Goal: Answer question/provide support

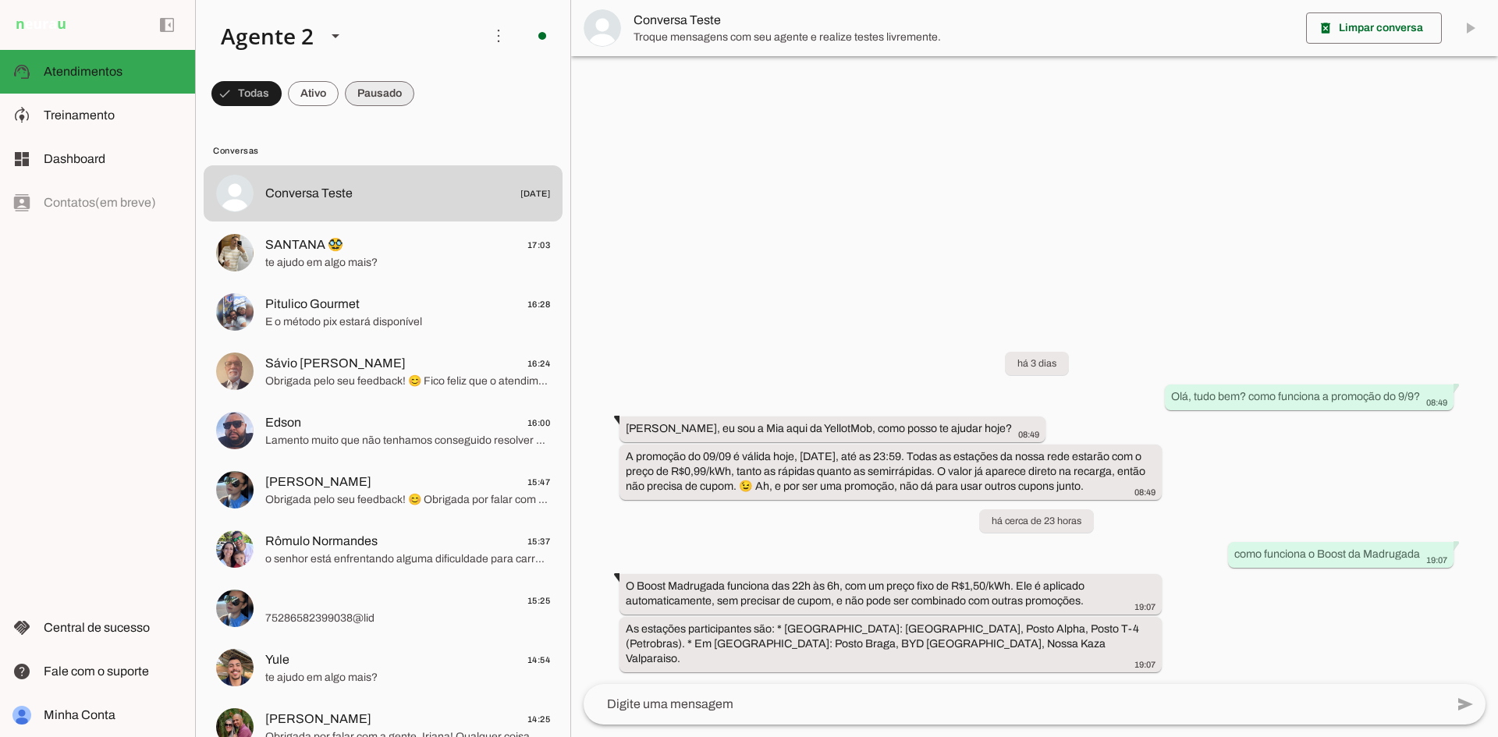
click at [360, 99] on span at bounding box center [379, 93] width 69 height 37
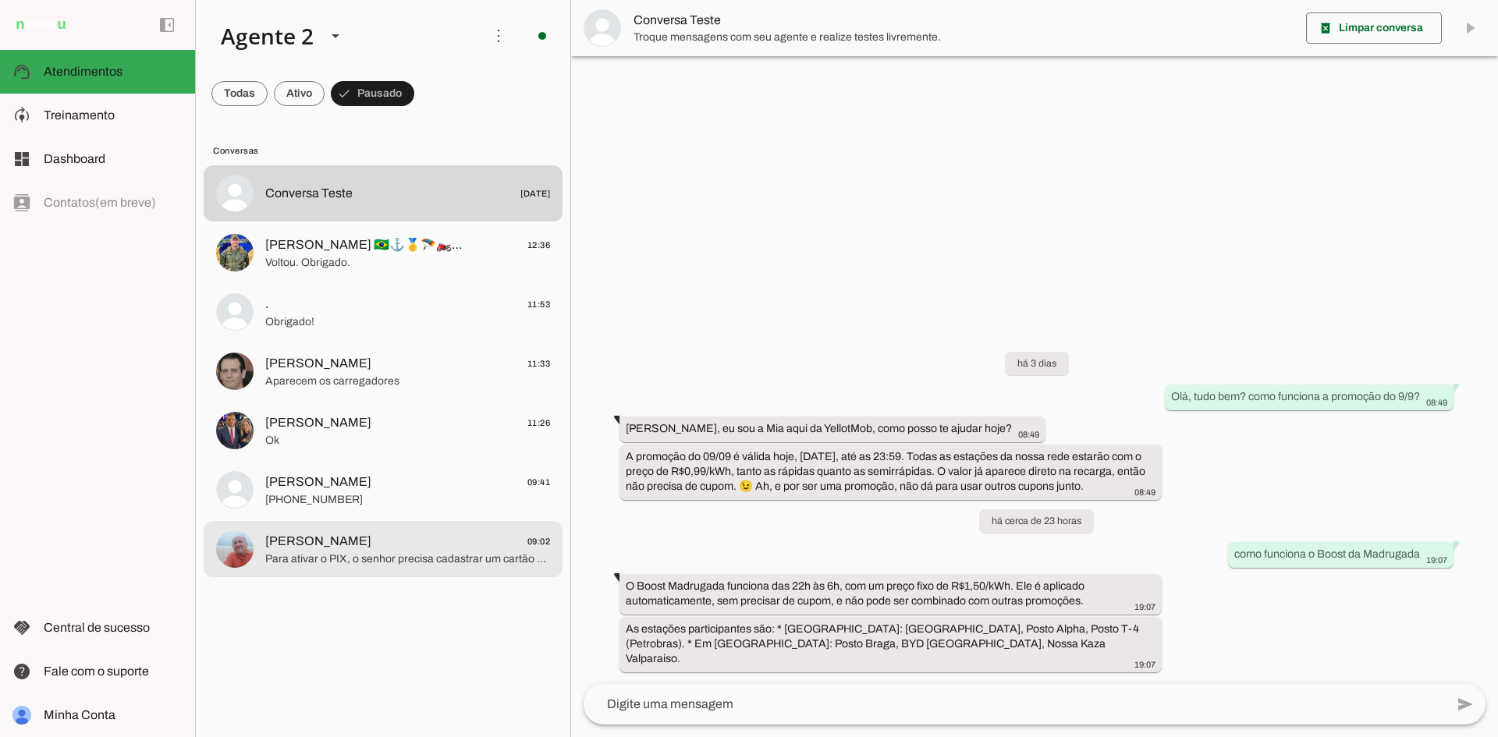
click at [374, 545] on span "[PERSON_NAME] 09:02" at bounding box center [407, 542] width 285 height 20
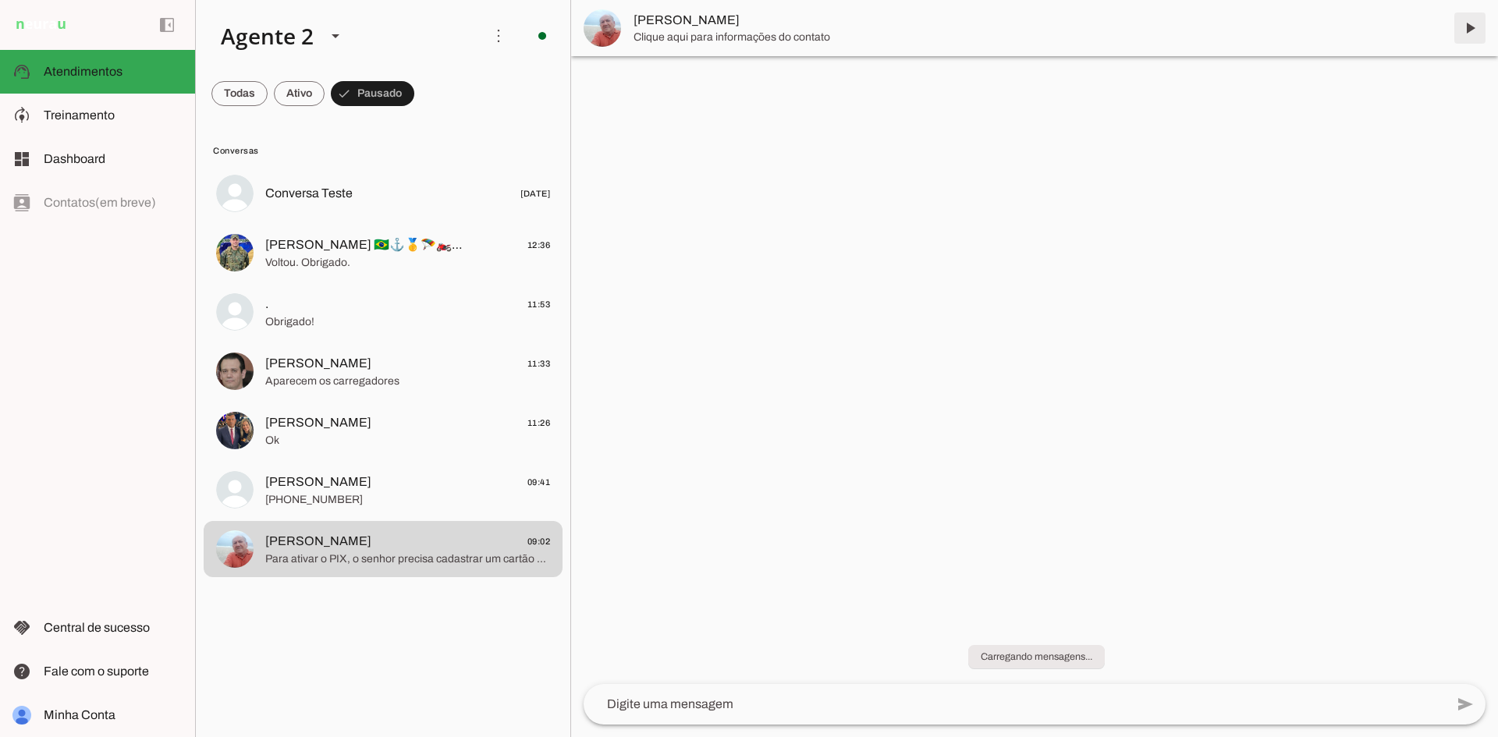
click at [1470, 30] on span at bounding box center [1469, 27] width 37 height 37
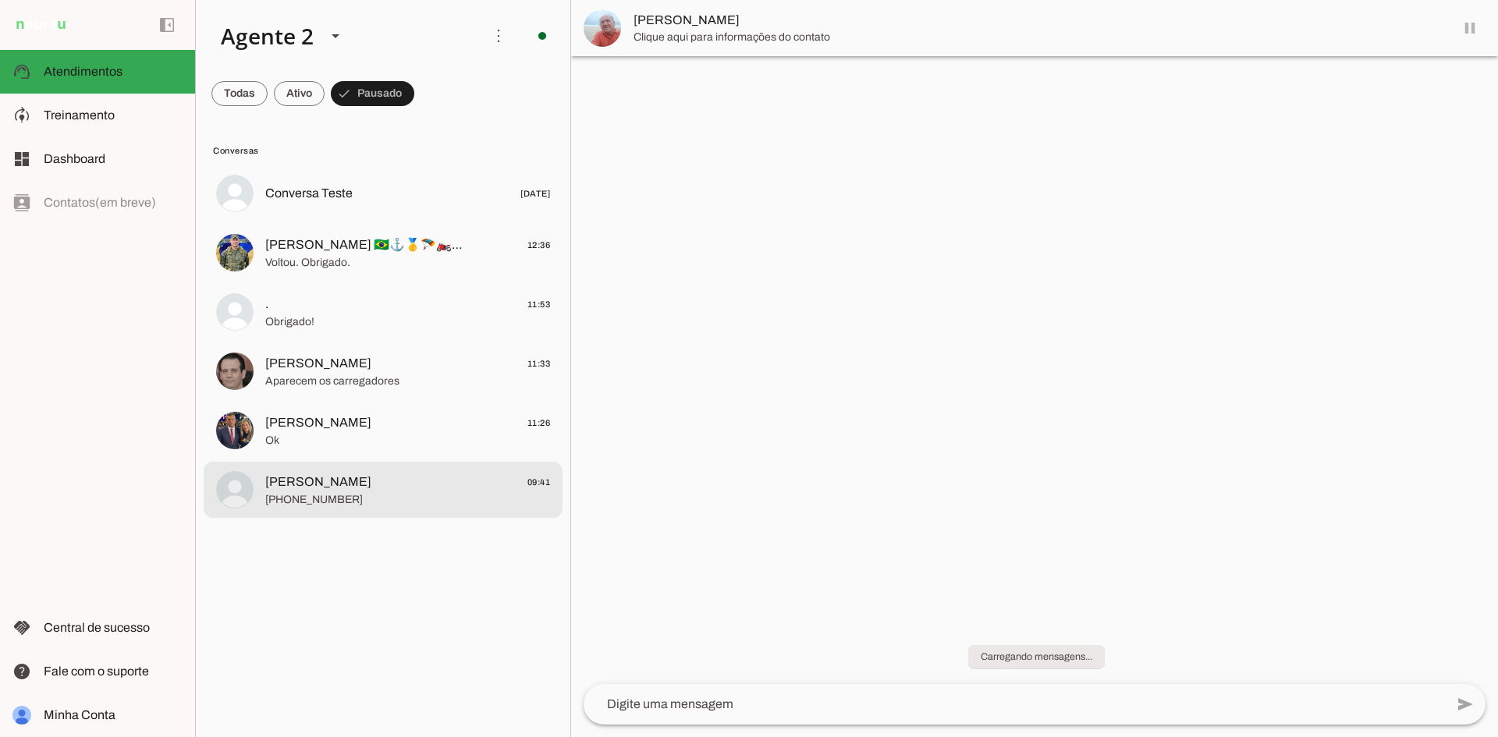
click at [337, 485] on span "[PERSON_NAME]" at bounding box center [318, 482] width 106 height 19
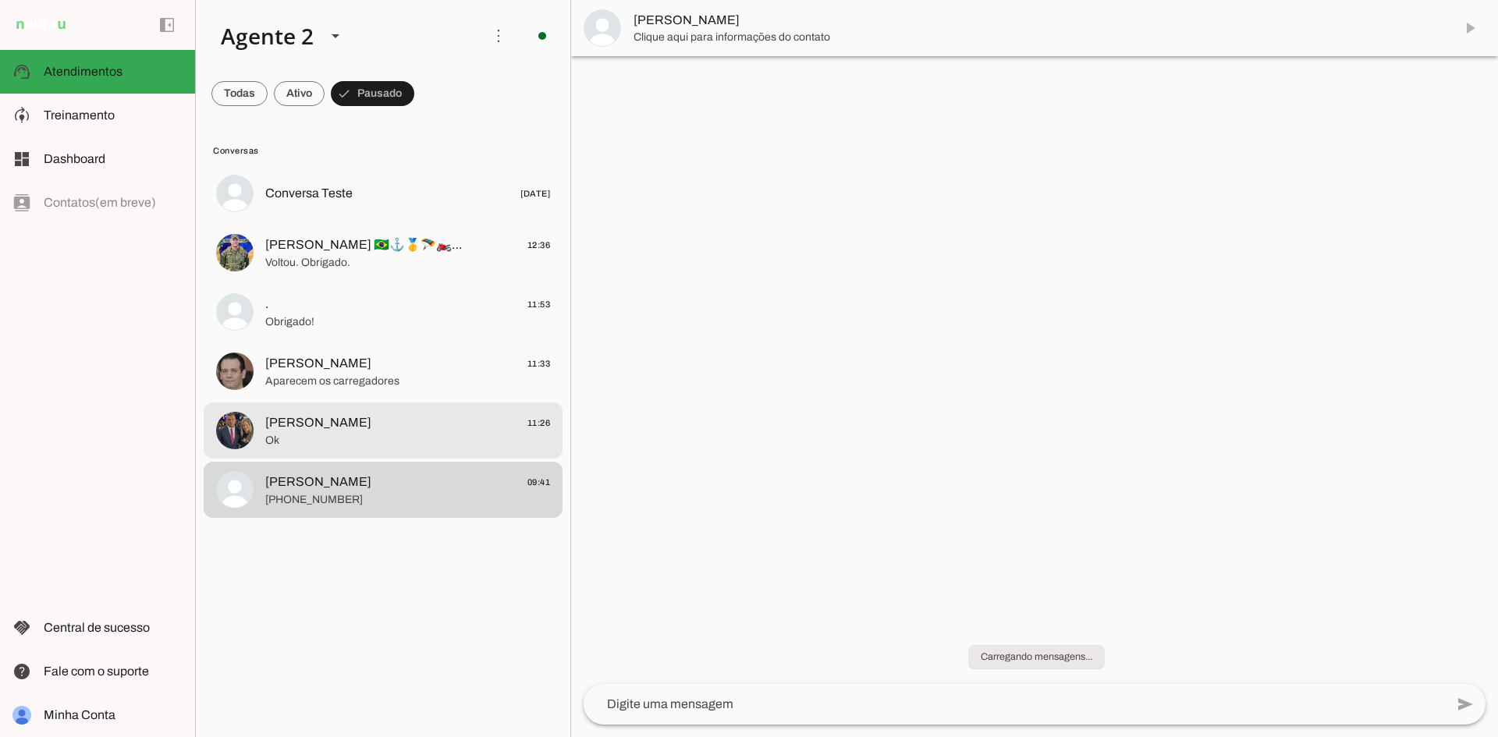
click at [416, 417] on span "[PERSON_NAME] 11:26" at bounding box center [407, 423] width 285 height 20
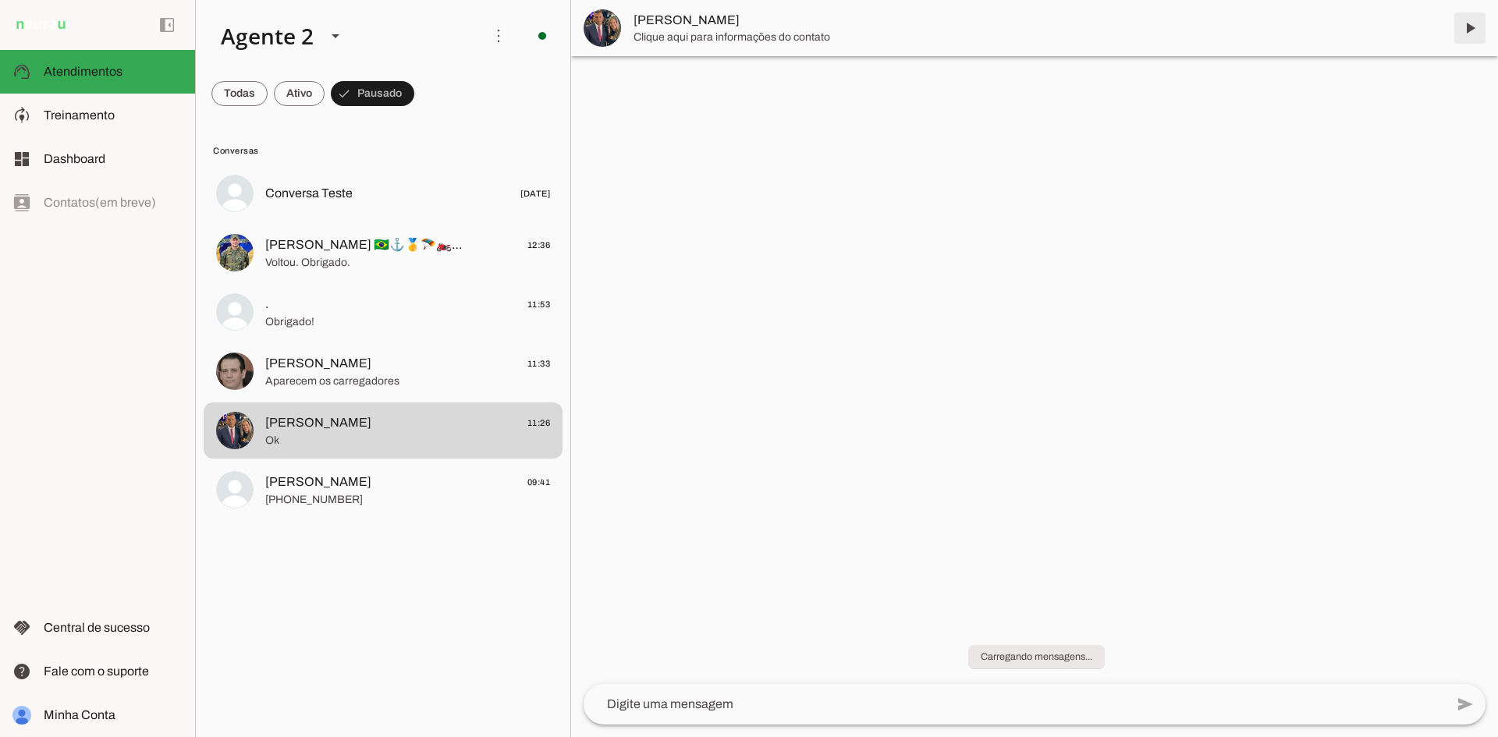
click at [1471, 24] on span at bounding box center [1469, 27] width 37 height 37
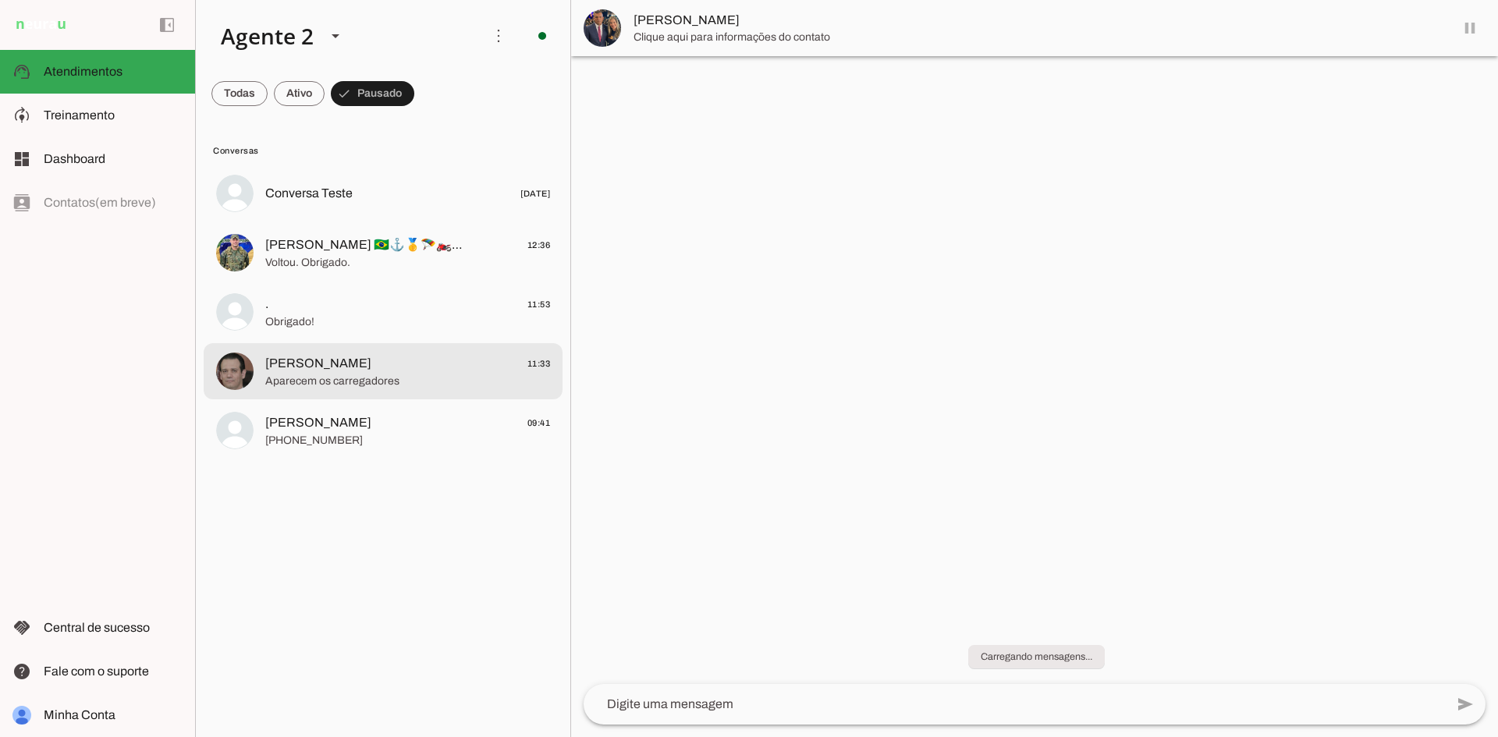
click at [404, 368] on span "[PERSON_NAME] 11:33" at bounding box center [407, 364] width 285 height 20
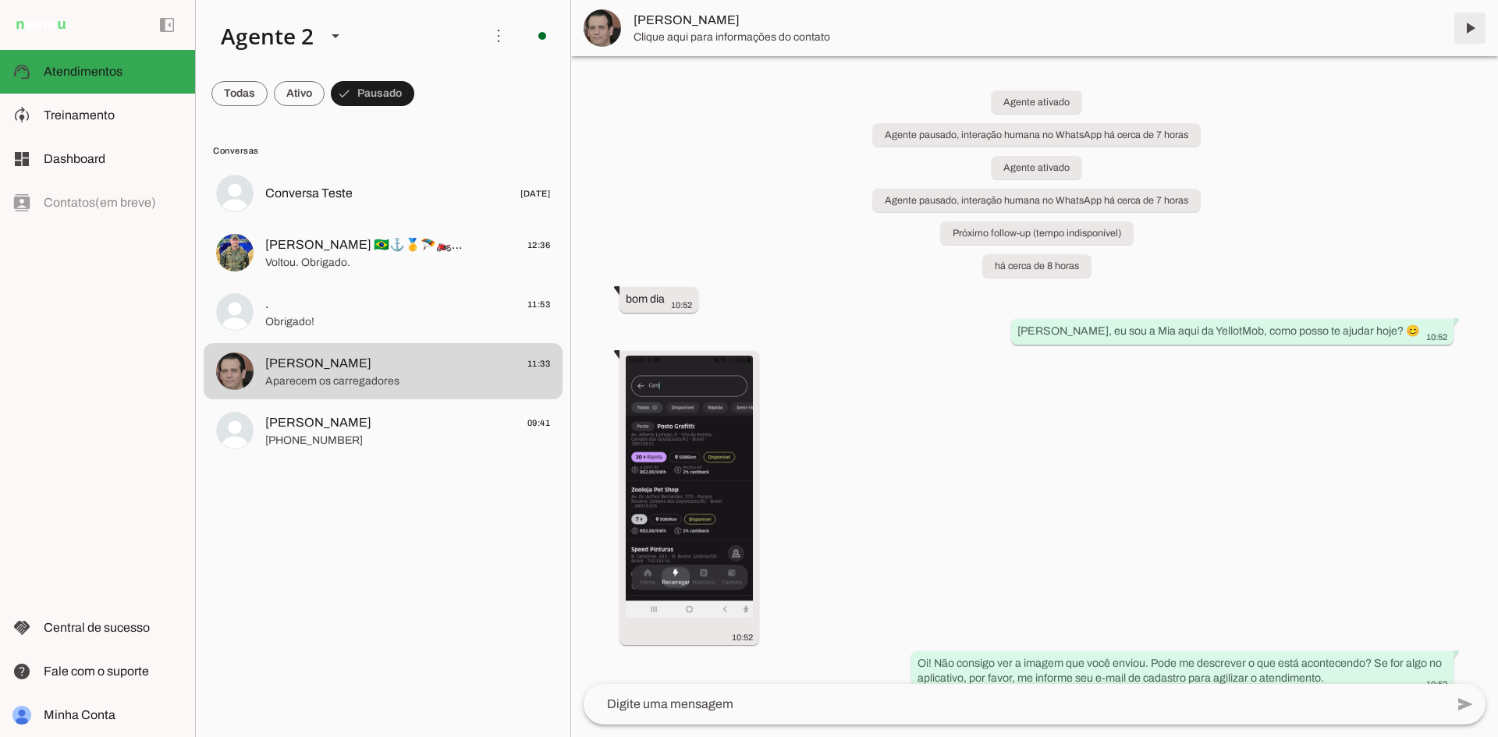
click at [1470, 27] on span at bounding box center [1469, 27] width 37 height 37
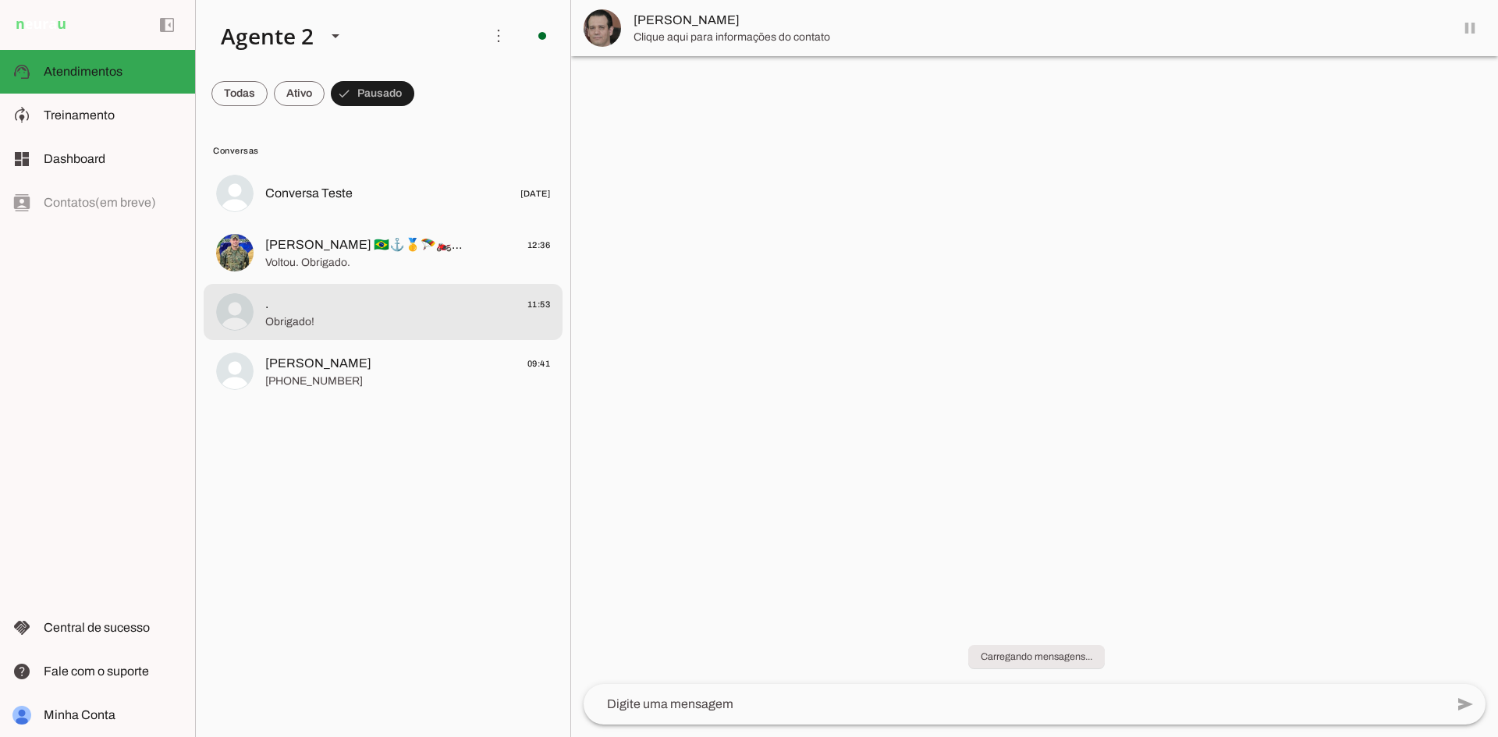
click at [450, 312] on span ". 11:53" at bounding box center [407, 305] width 285 height 20
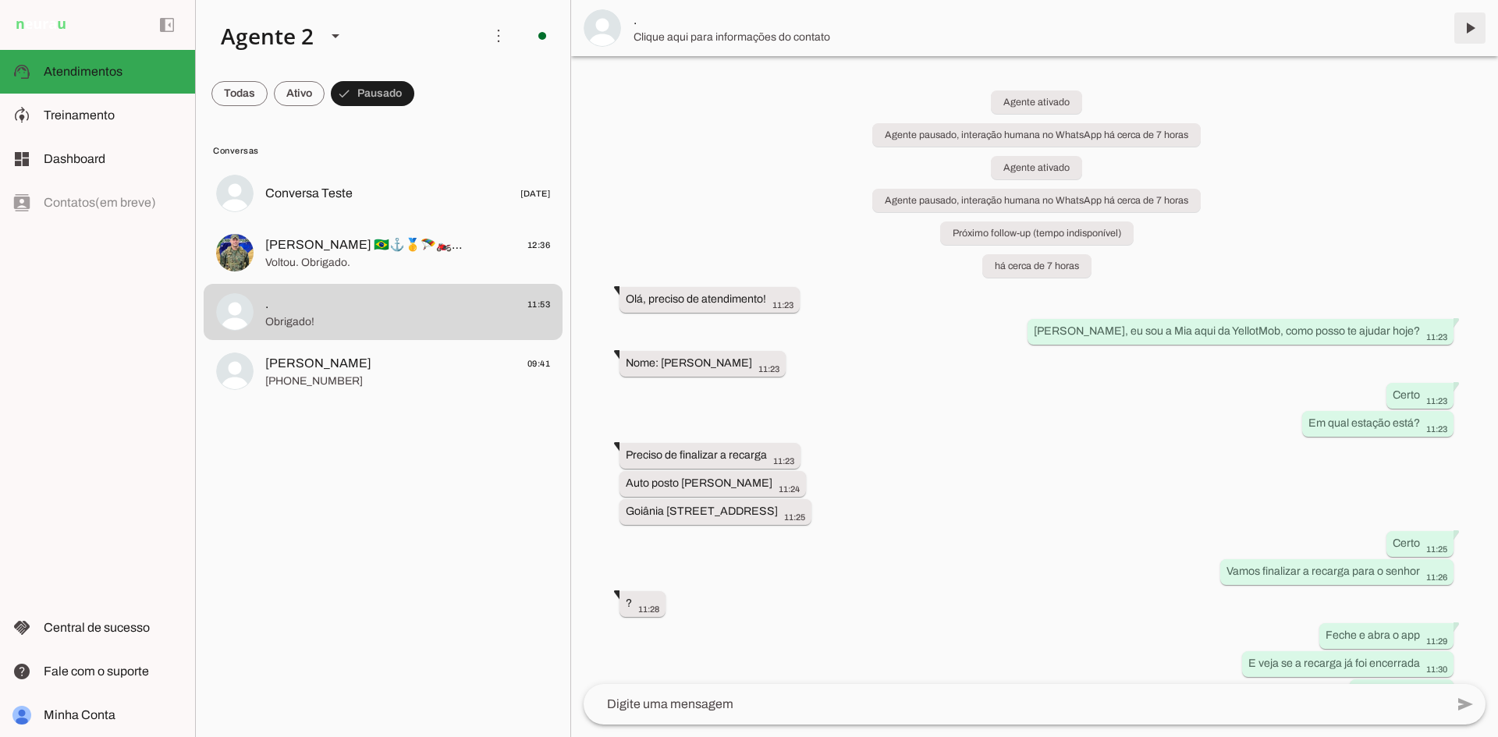
click at [1468, 30] on span at bounding box center [1469, 27] width 37 height 37
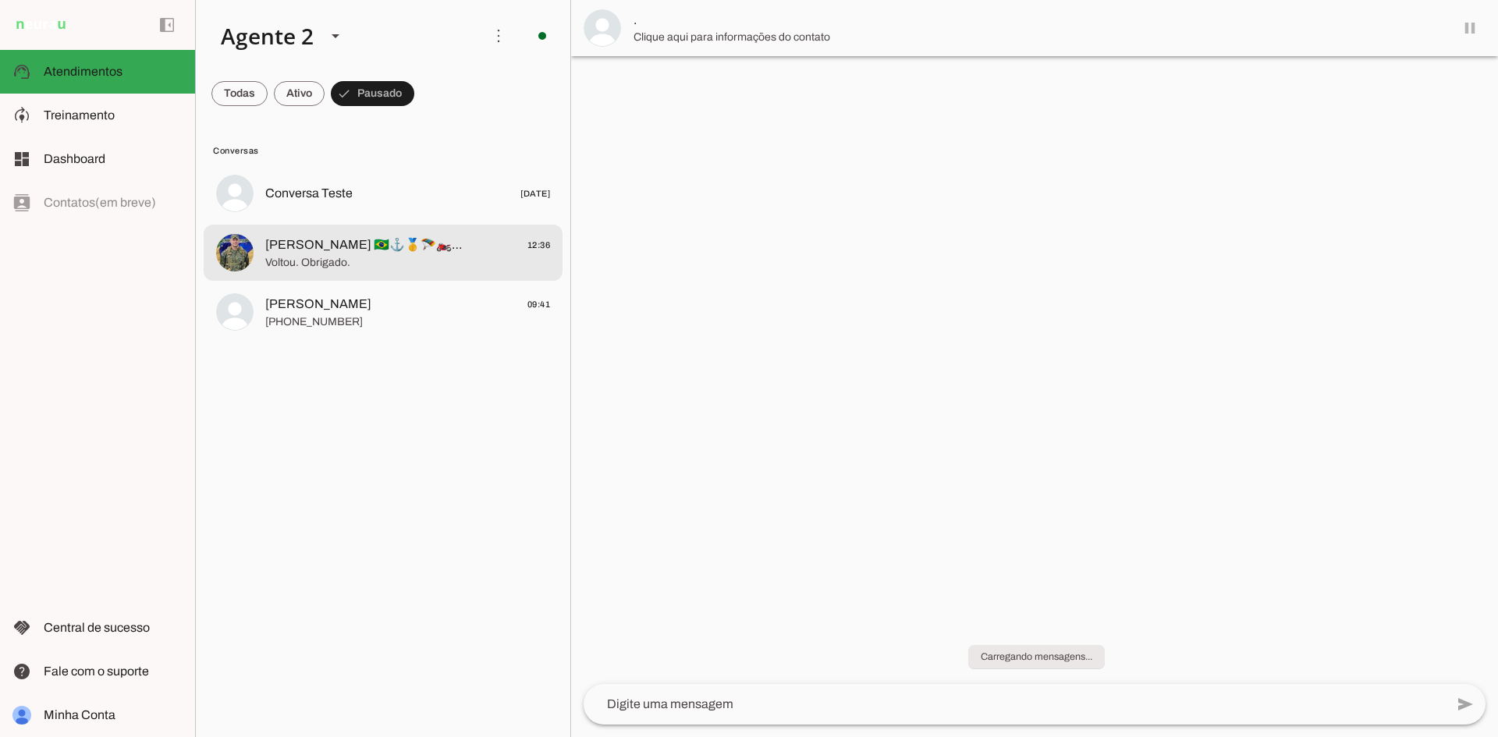
click at [340, 262] on span "Voltou. Obrigado." at bounding box center [407, 263] width 285 height 16
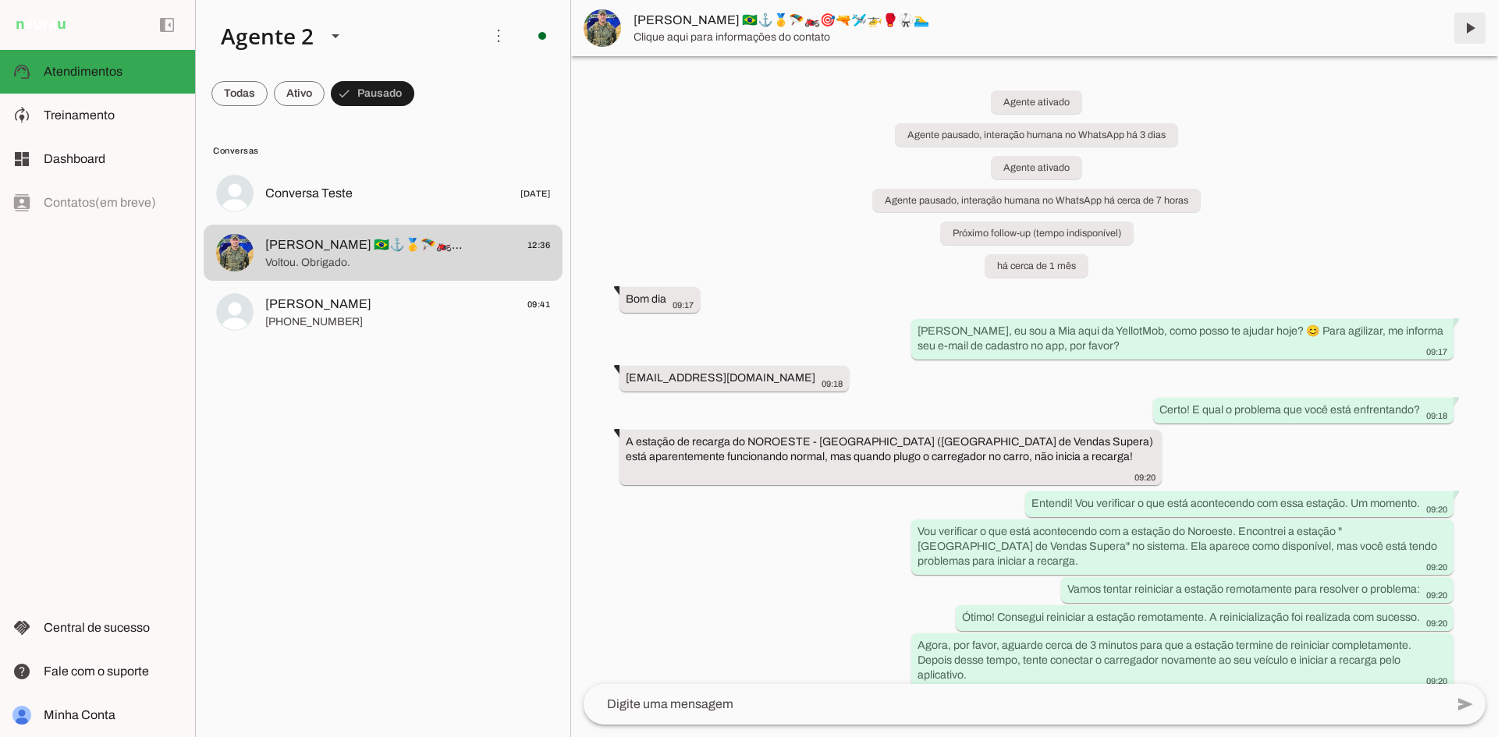
click at [1462, 19] on span at bounding box center [1469, 27] width 37 height 37
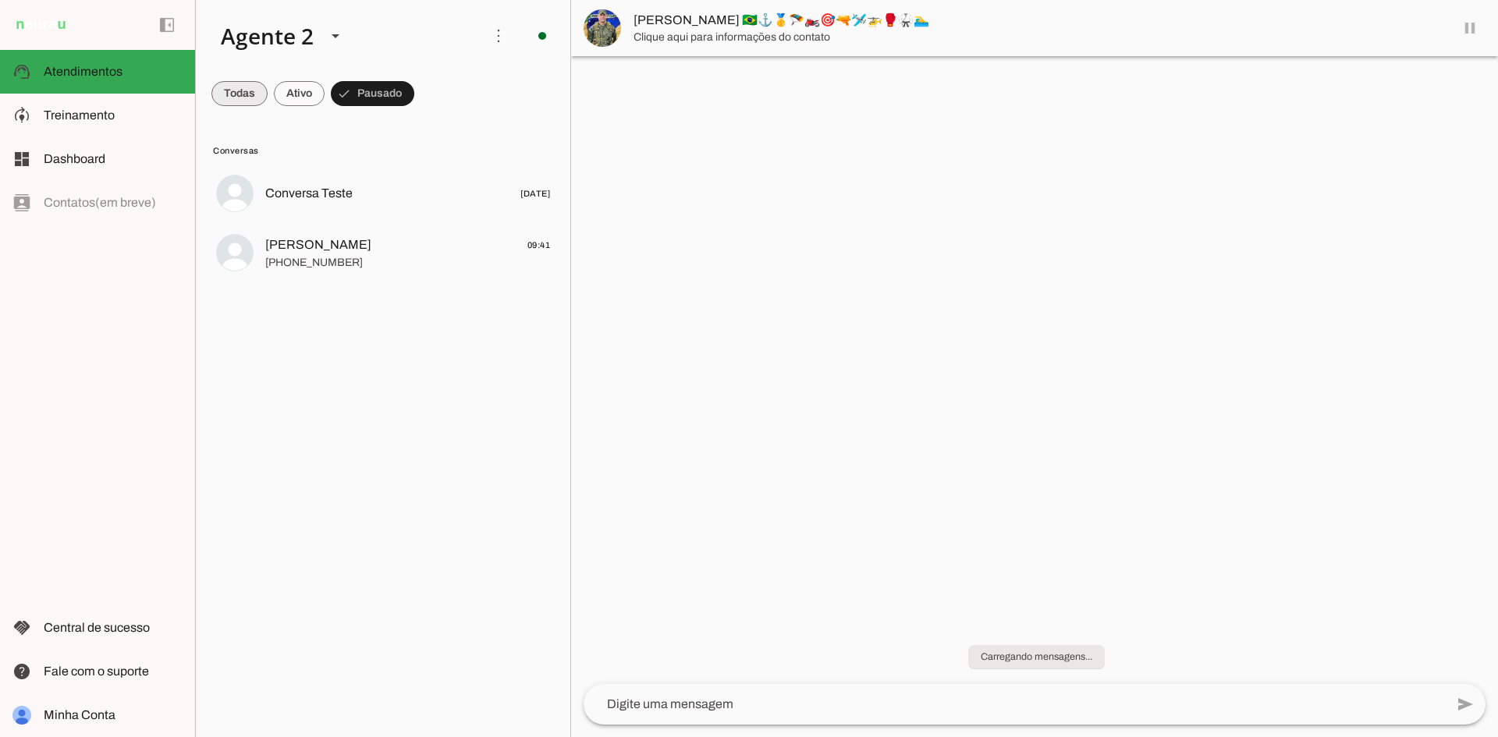
click at [246, 97] on span at bounding box center [239, 93] width 56 height 37
